Goal: Information Seeking & Learning: Learn about a topic

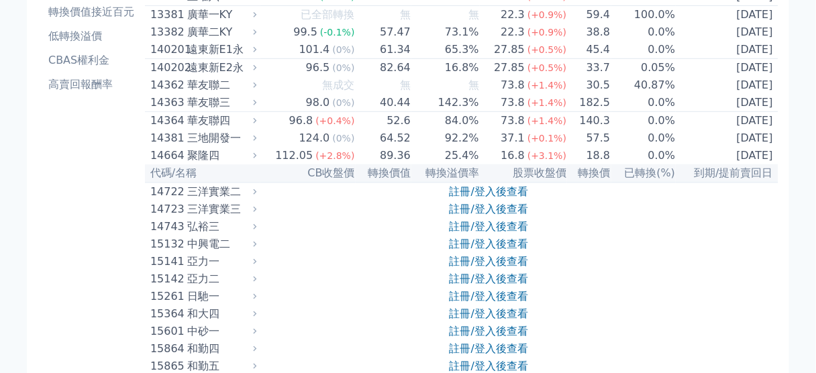
scroll to position [3678, 0]
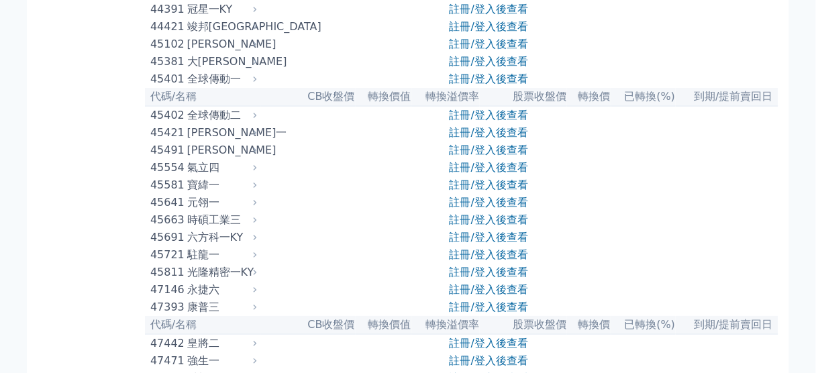
click at [466, 194] on table "代碼/名稱 CB收盤價 轉換價值 轉換溢價率 股票收盤價 轉換價 已轉換(%) 到期/提前賣回日 11011 台泥一永 96.35 (0%) 61.23 57…" at bounding box center [462, 237] width 634 height 7604
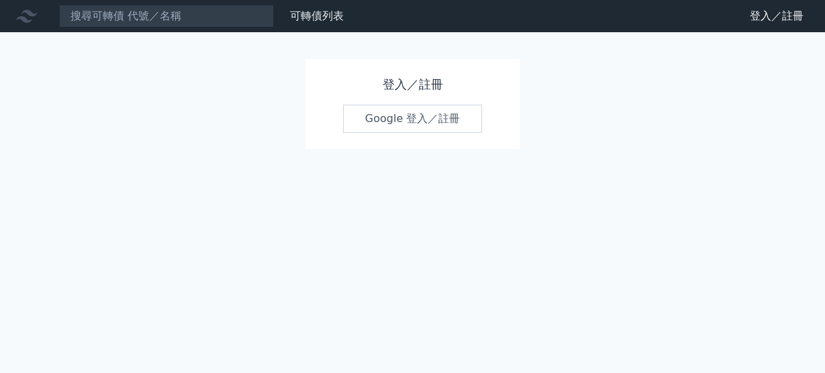
click at [444, 102] on div "登入／註冊 Google 登入／註冊" at bounding box center [412, 104] width 215 height 90
click at [426, 121] on link "Google 登入／註冊" at bounding box center [413, 119] width 140 height 28
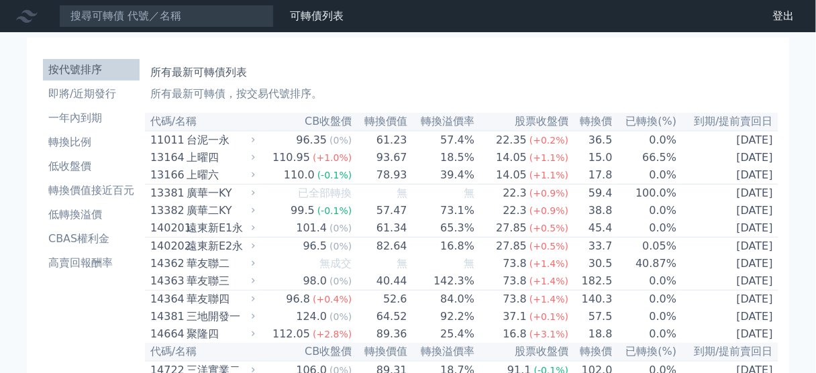
click at [361, 79] on h1 "所有最新可轉債列表" at bounding box center [461, 72] width 623 height 16
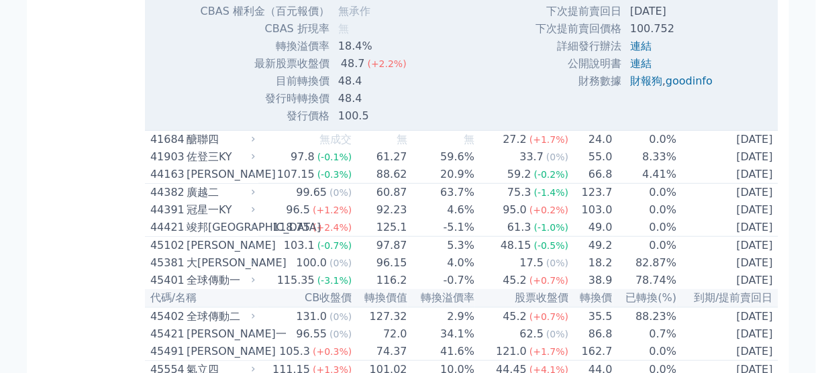
scroll to position [4054, 0]
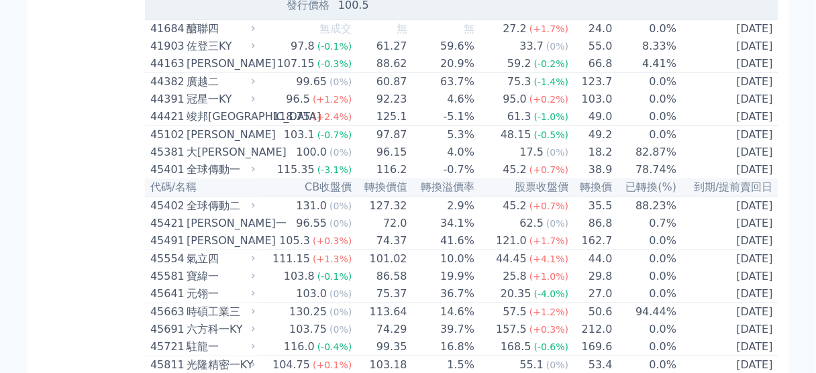
drag, startPoint x: 332, startPoint y: 188, endPoint x: 404, endPoint y: 191, distance: 72.6
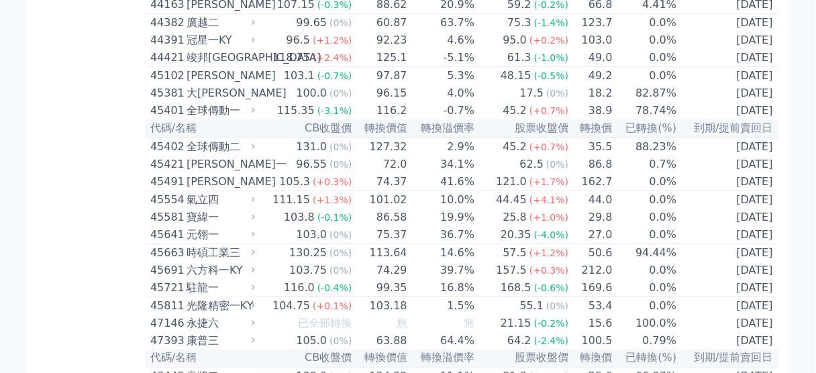
scroll to position [4115, 0]
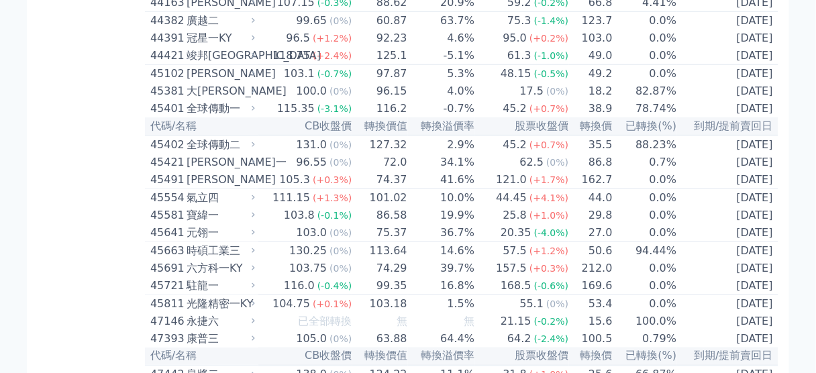
drag, startPoint x: 335, startPoint y: 156, endPoint x: 376, endPoint y: 158, distance: 41.0
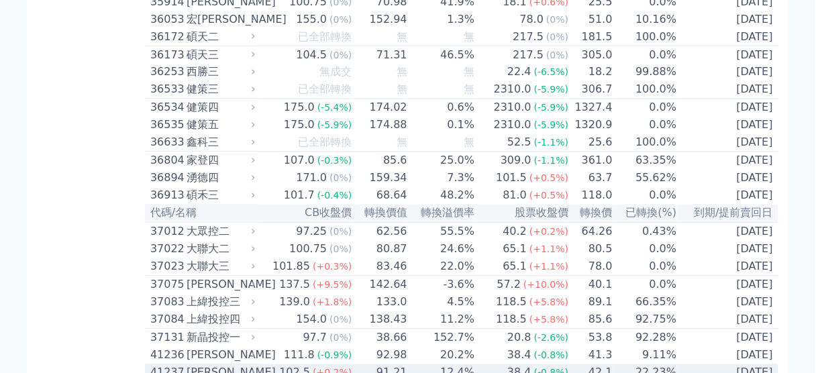
scroll to position [3130, 0]
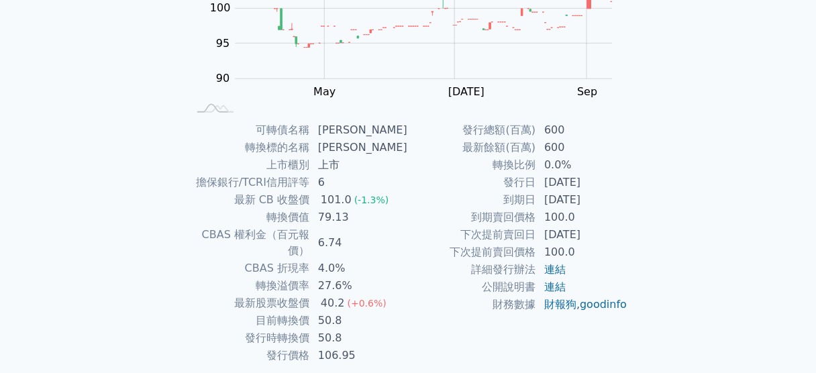
scroll to position [248, 0]
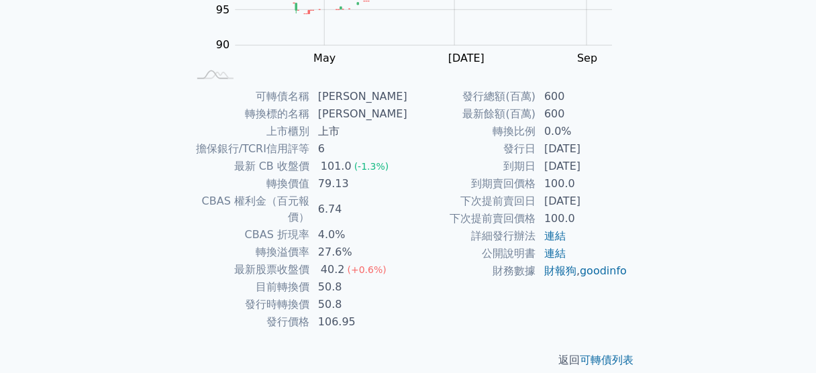
click at [730, 134] on div "可轉債列表 財務數據 可轉債列表 財務數據 登出 登出 可轉債列表 › 68351 圓裕一 68351 圓裕一 可轉債詳細資訊 Zoom Out 100 80…" at bounding box center [408, 71] width 816 height 638
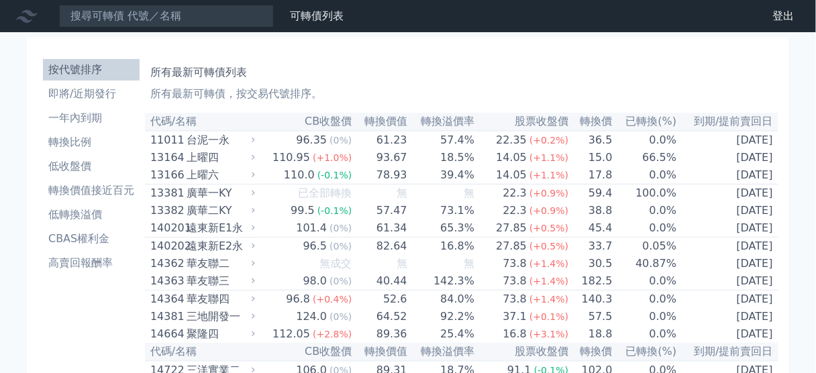
scroll to position [3696, 0]
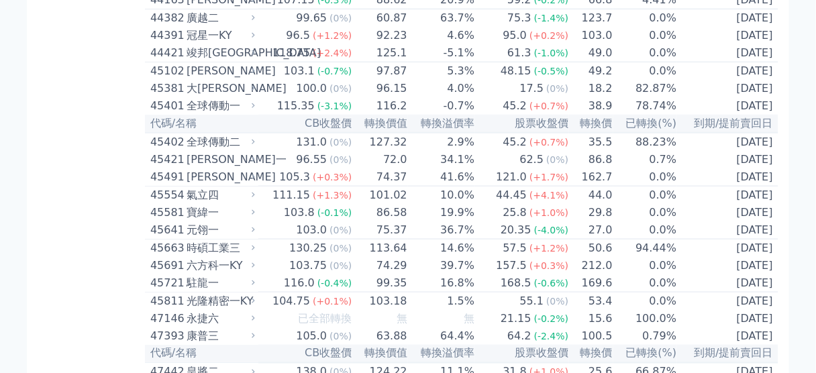
scroll to position [4054, 0]
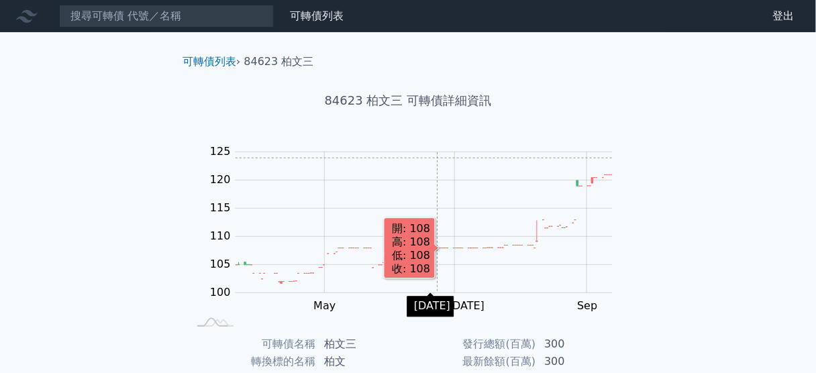
scroll to position [248, 0]
